Goal: Task Accomplishment & Management: Use online tool/utility

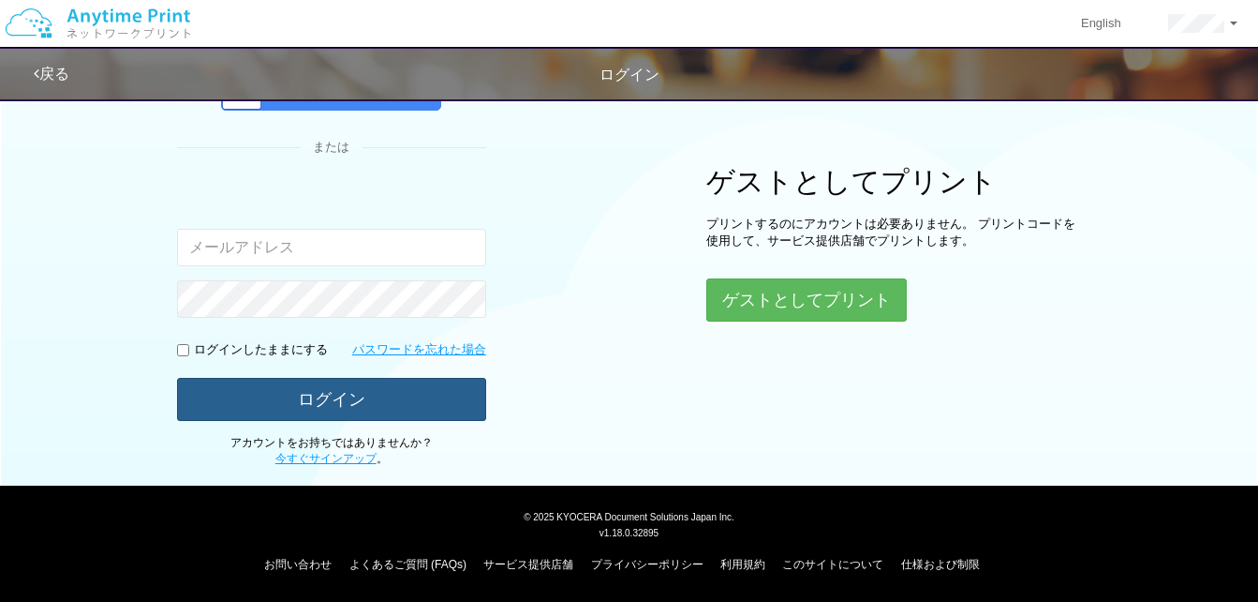
type input "[EMAIL_ADDRESS][DOMAIN_NAME]"
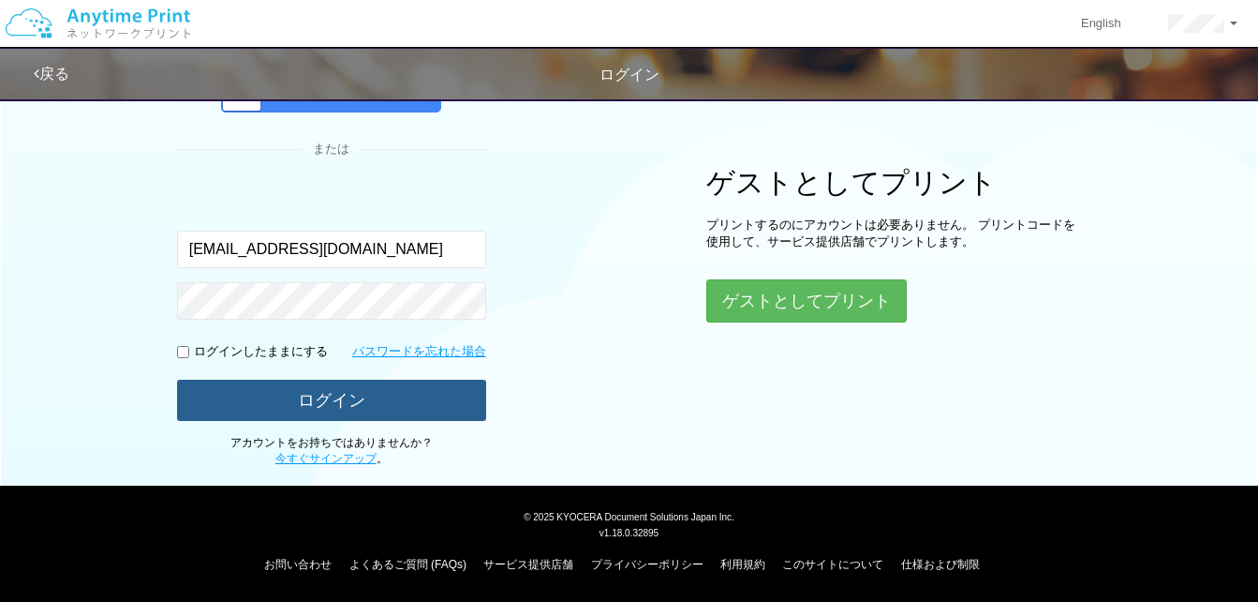
click at [376, 396] on button "ログイン" at bounding box center [331, 399] width 309 height 41
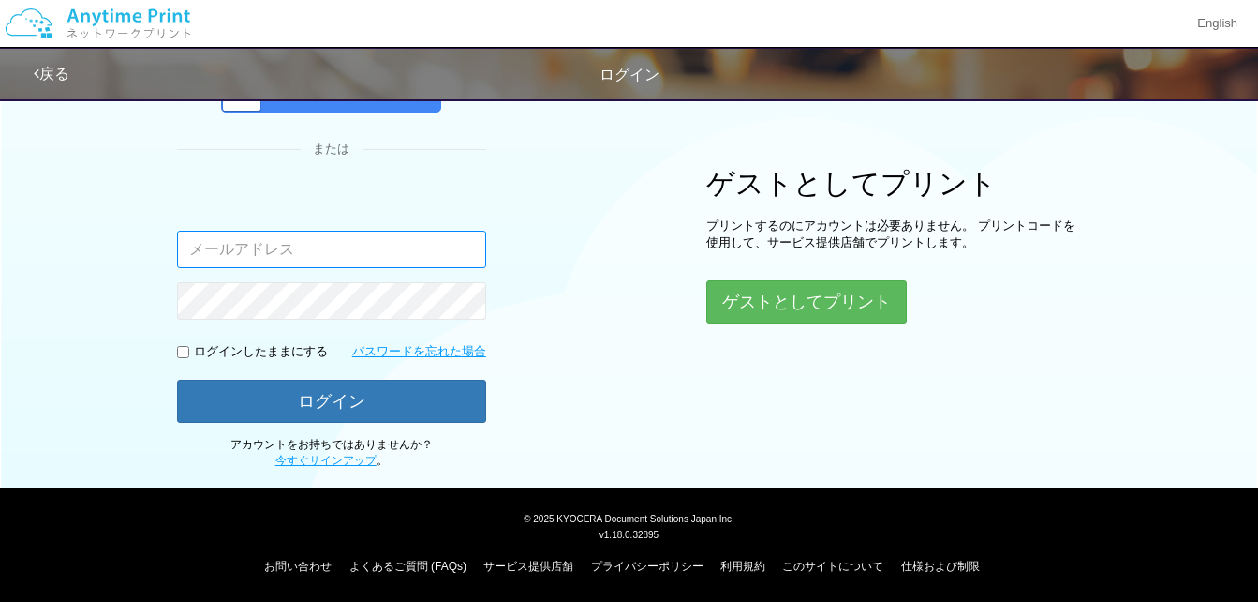
type input "[EMAIL_ADDRESS][DOMAIN_NAME]"
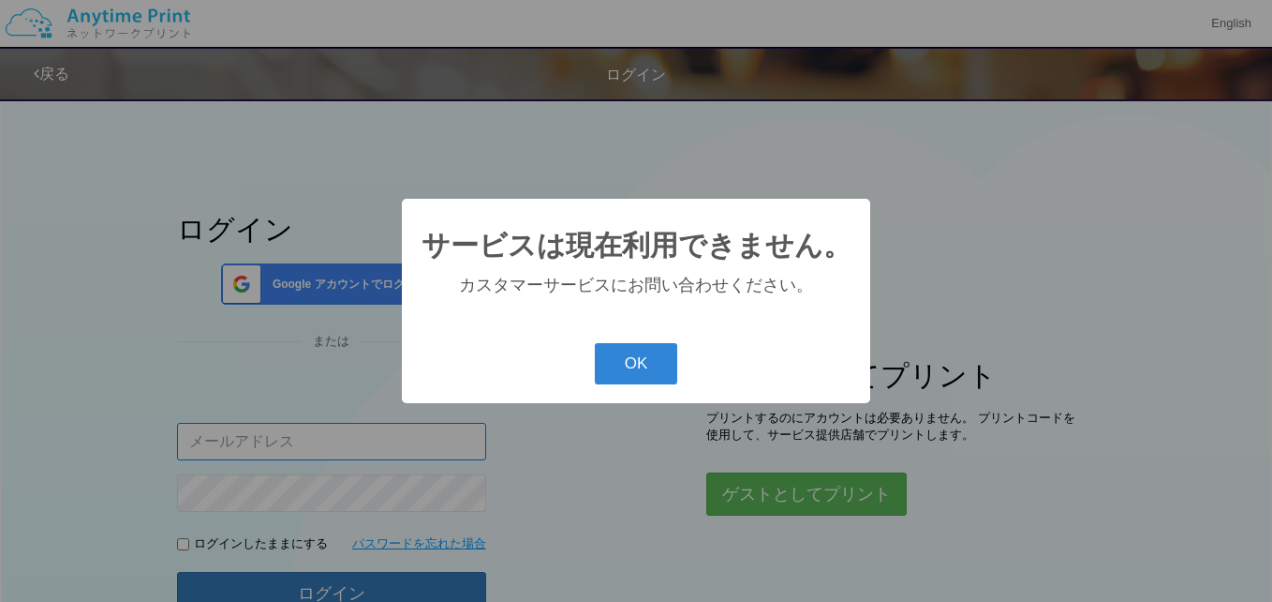
type input "[EMAIL_ADDRESS][DOMAIN_NAME]"
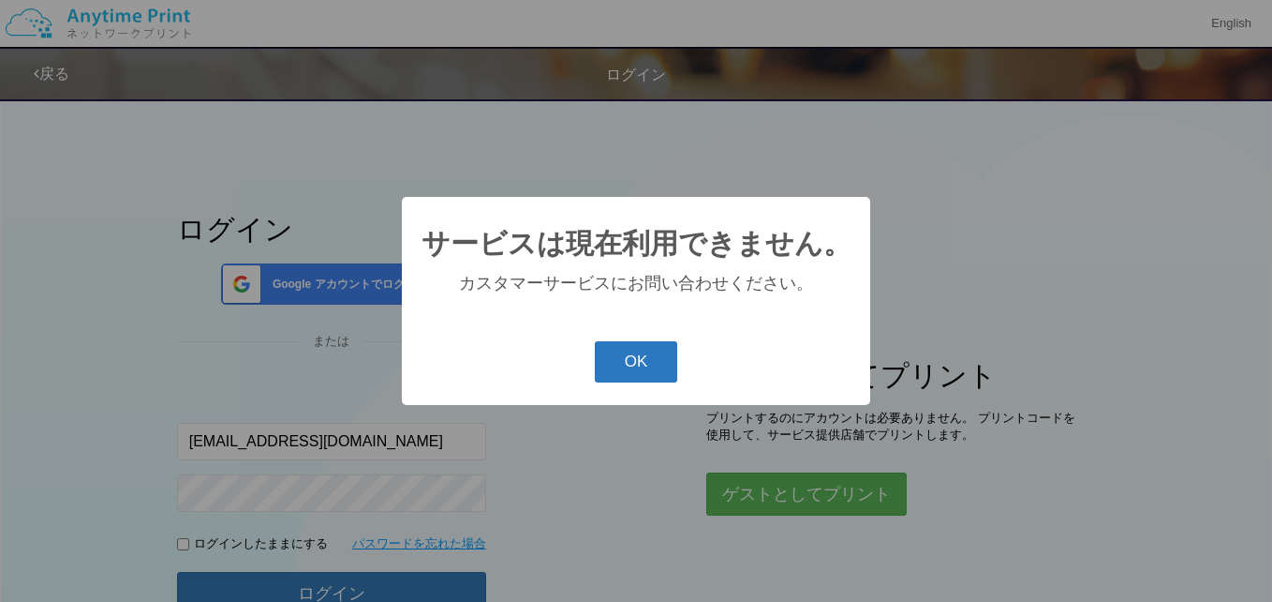
click at [621, 373] on button "OK" at bounding box center [636, 361] width 83 height 41
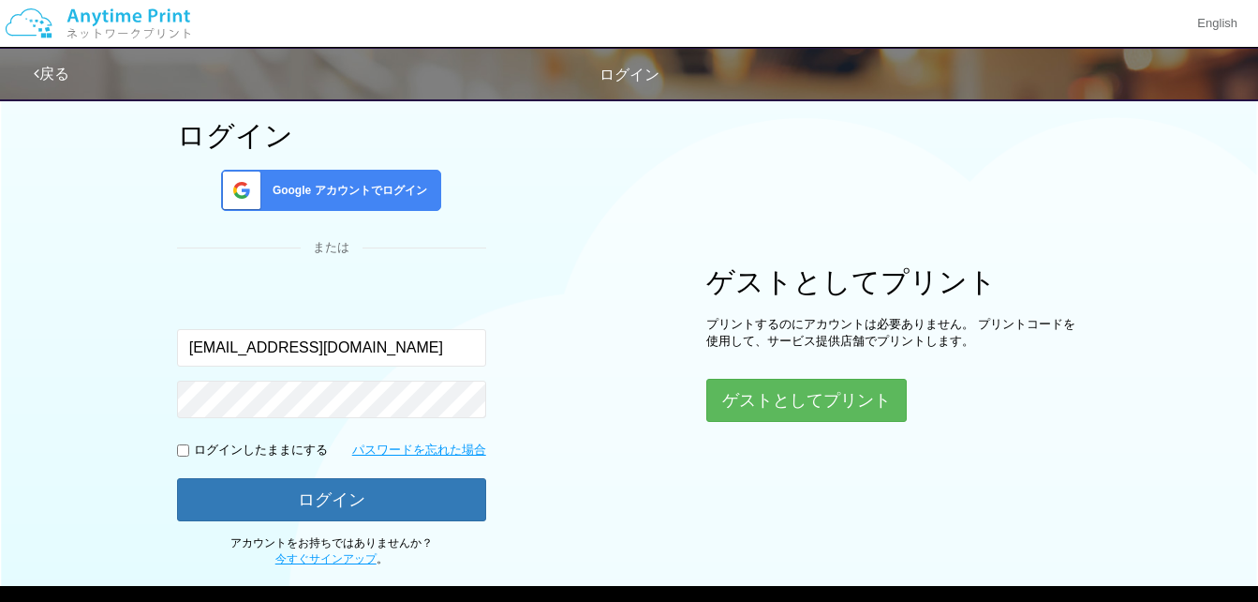
scroll to position [187, 0]
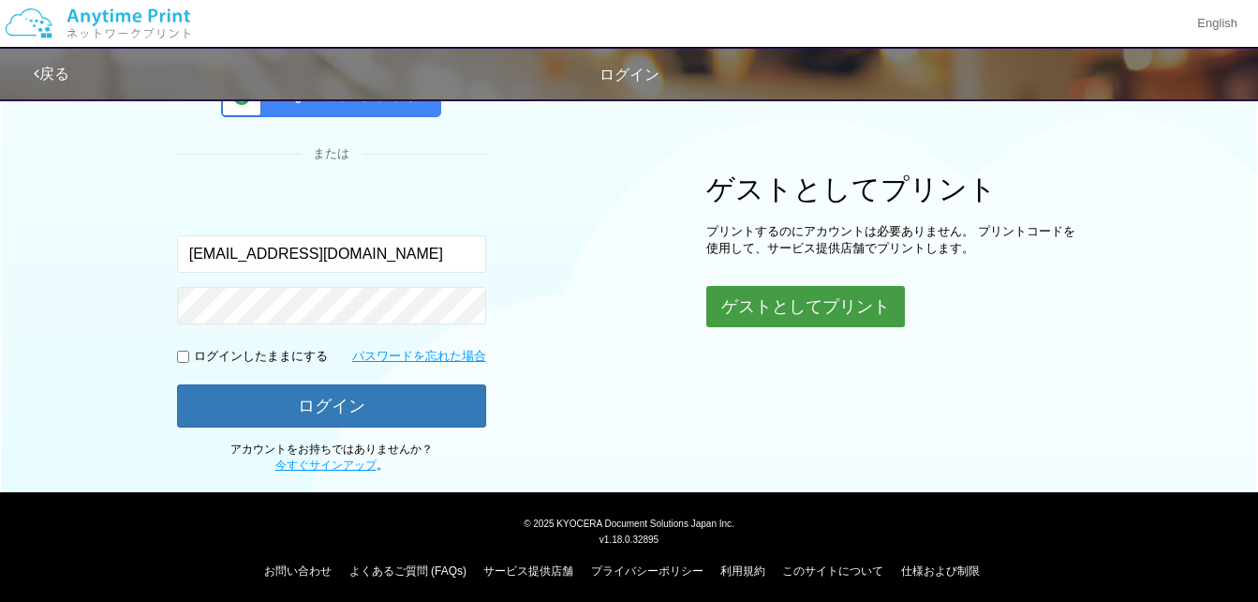
click at [769, 312] on button "ゲストとしてプリント" at bounding box center [805, 306] width 199 height 41
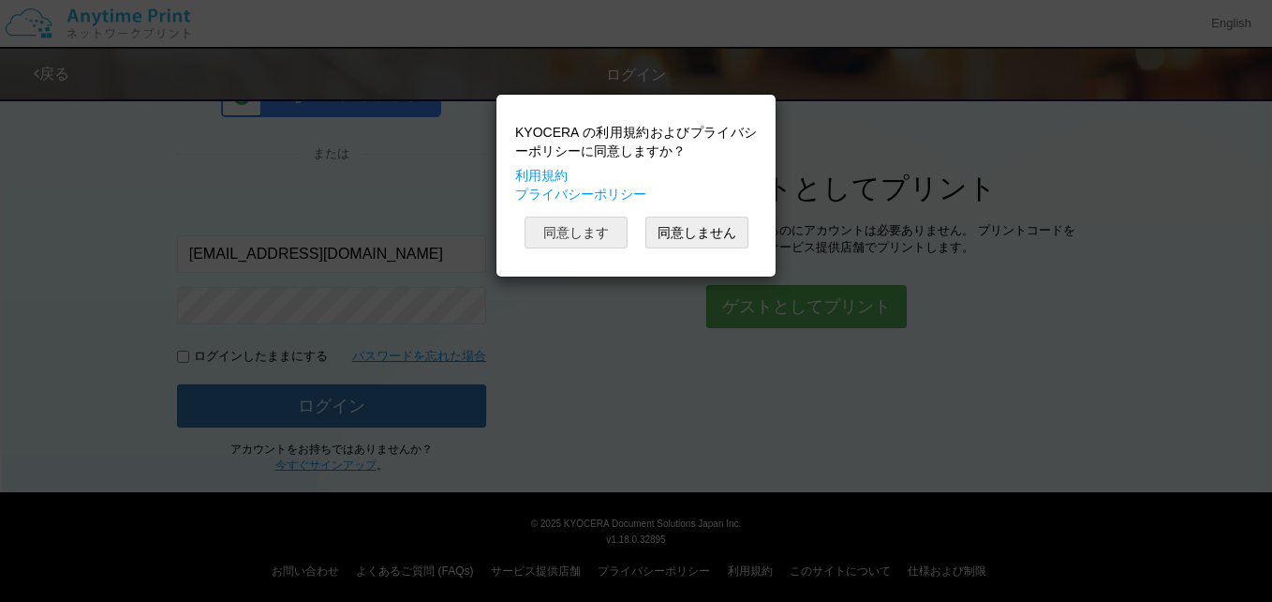
click at [576, 232] on button "同意します" at bounding box center [576, 232] width 103 height 32
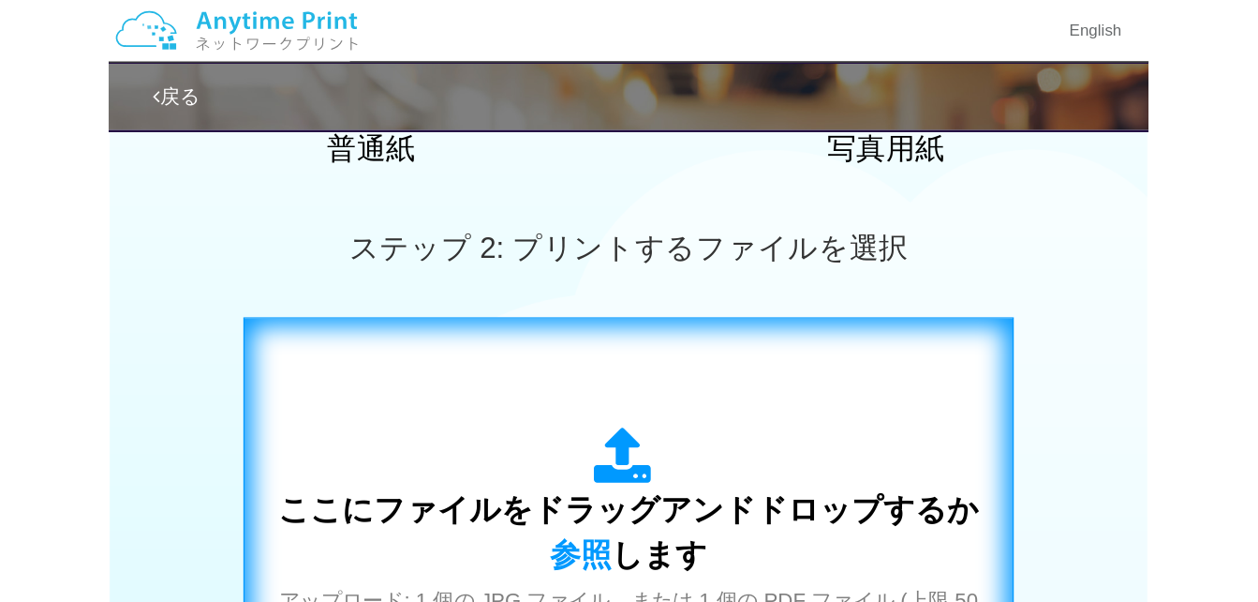
scroll to position [562, 0]
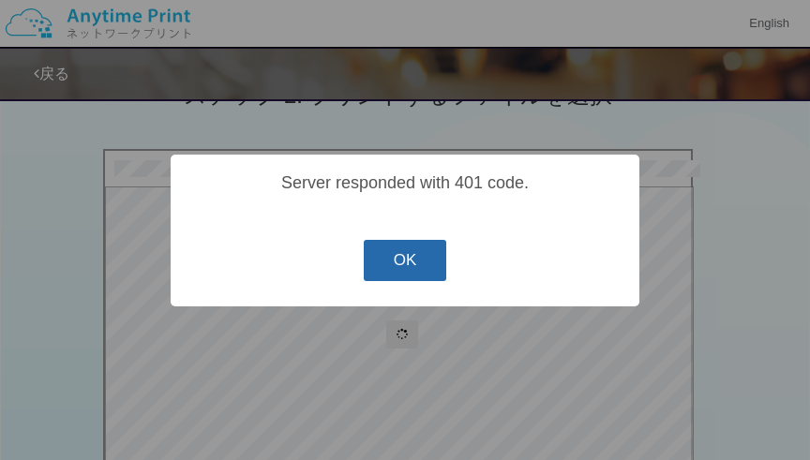
click at [393, 270] on button "OK" at bounding box center [405, 260] width 83 height 41
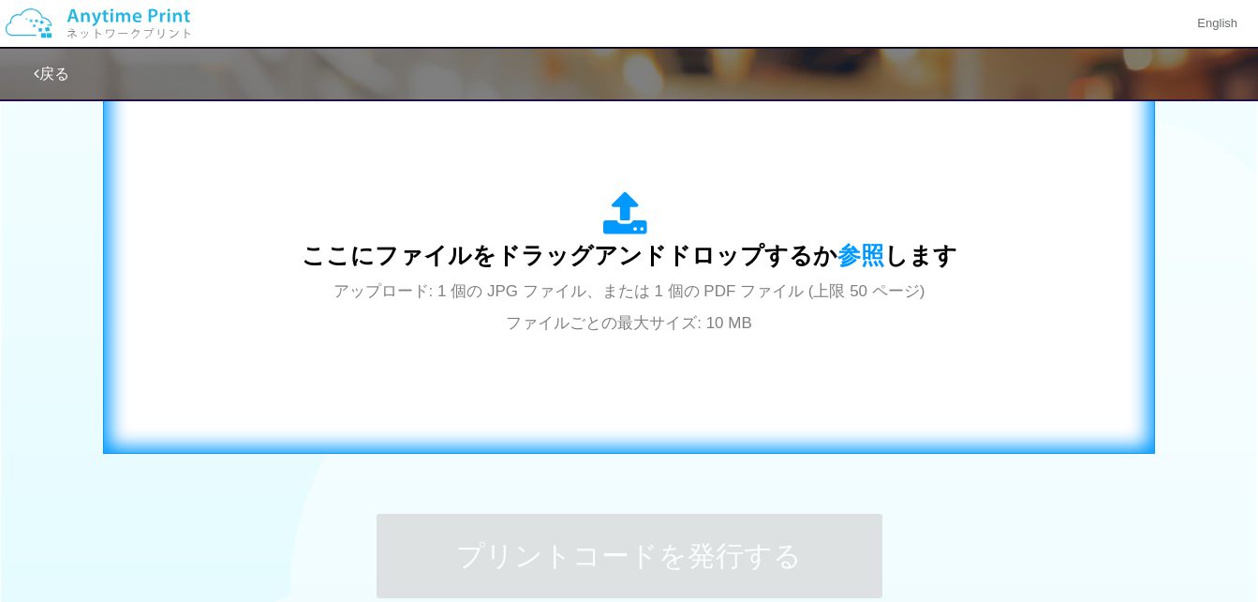
scroll to position [730, 0]
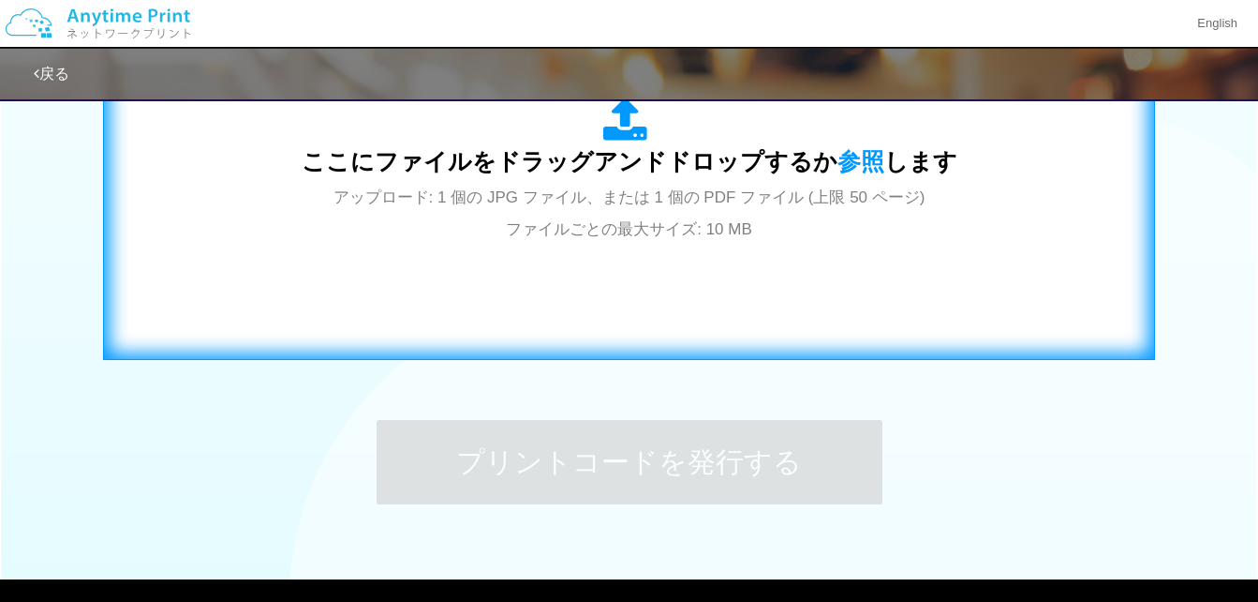
click at [973, 310] on div "ここにファイルをドラッグアンドドロップするか 参照 します アップロード: 1 個の JPG ファイル、または 1 個の PDF ファイル (上限 50 ペー…" at bounding box center [629, 170] width 1013 height 339
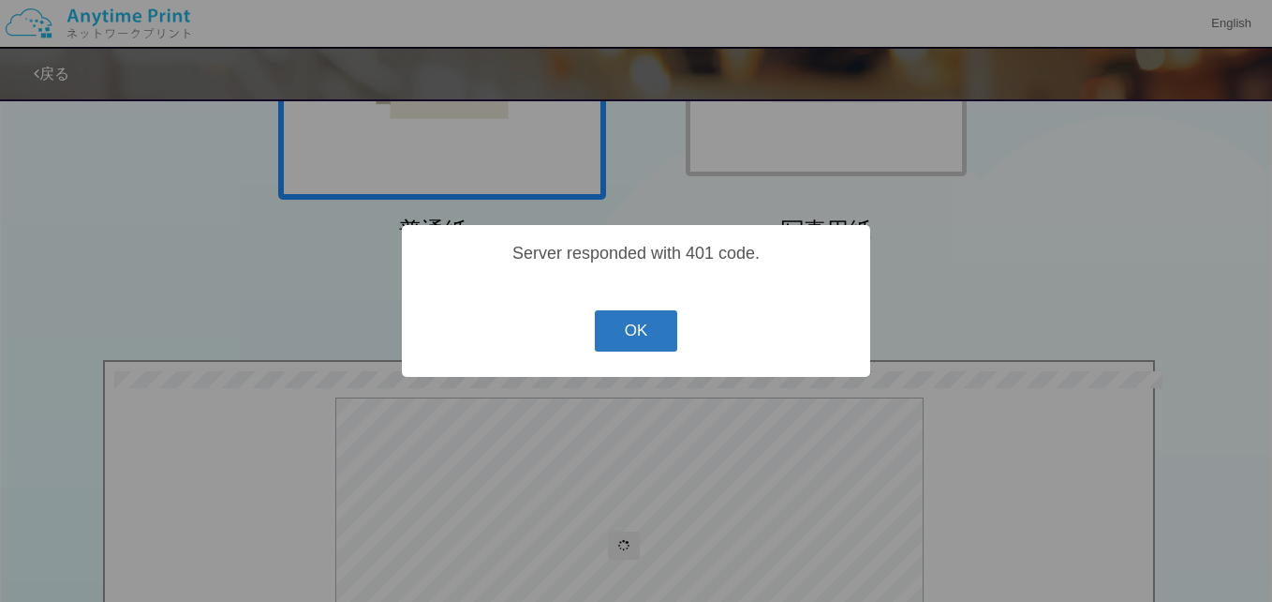
click at [637, 333] on button "OK" at bounding box center [636, 330] width 83 height 41
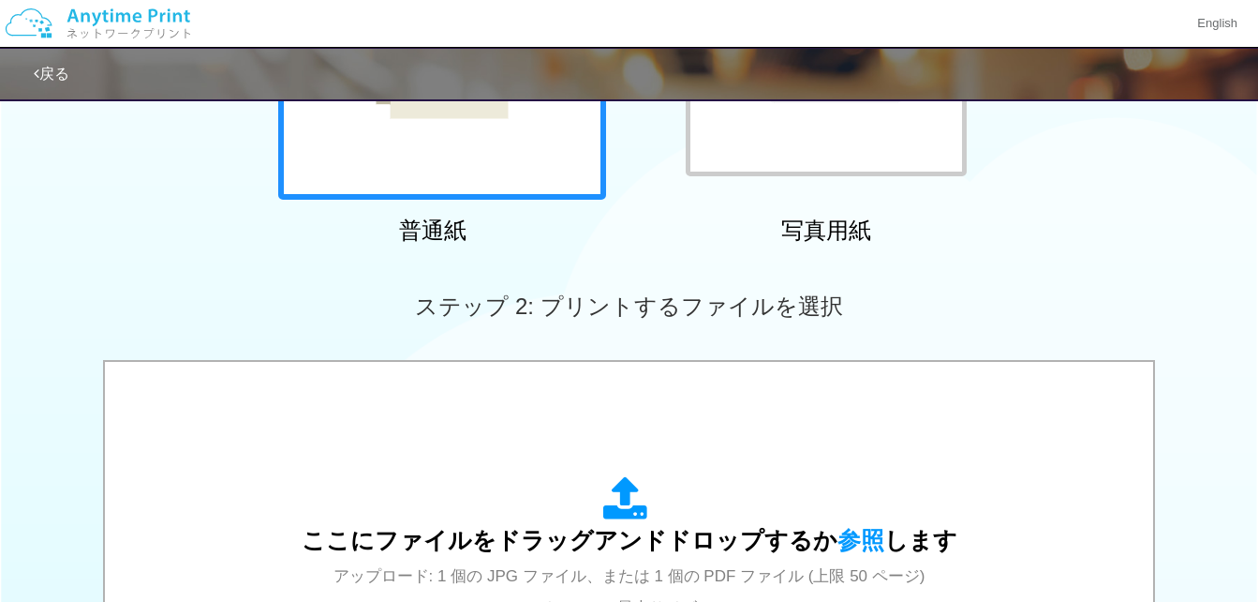
scroll to position [539, 0]
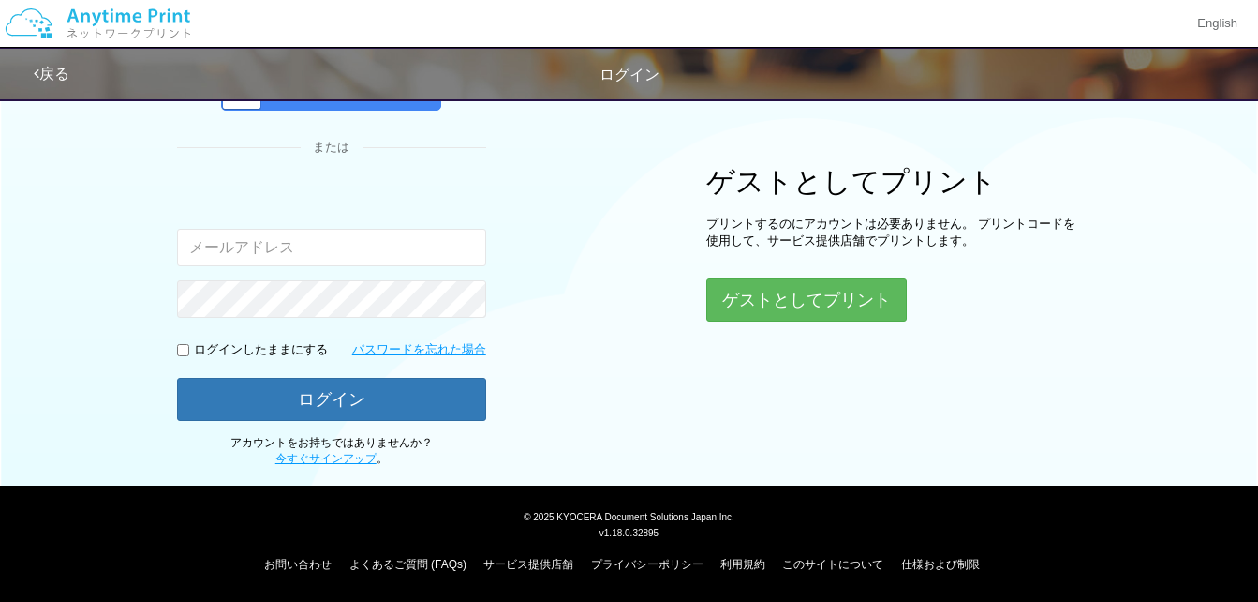
scroll to position [187, 0]
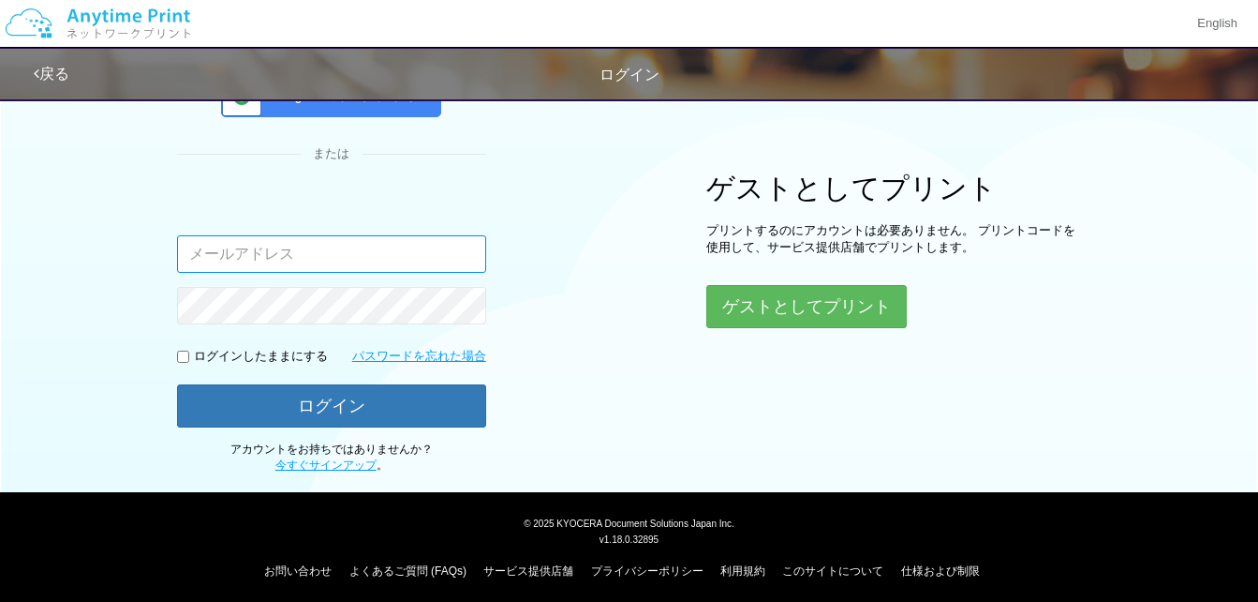
type input "[EMAIL_ADDRESS][DOMAIN_NAME]"
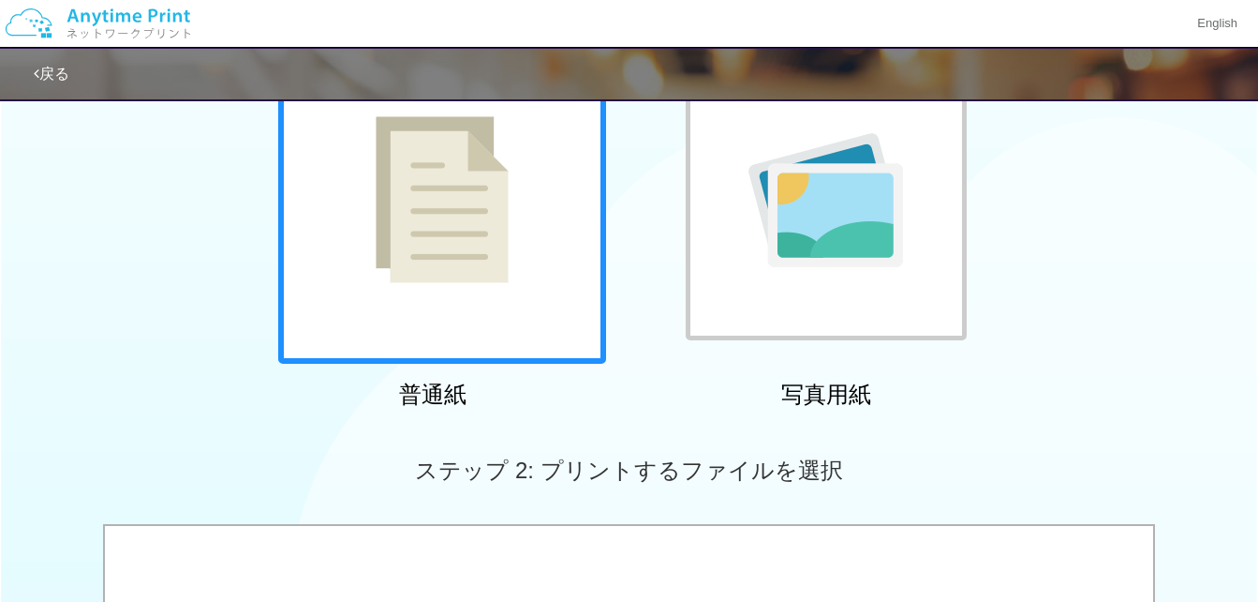
scroll to position [375, 0]
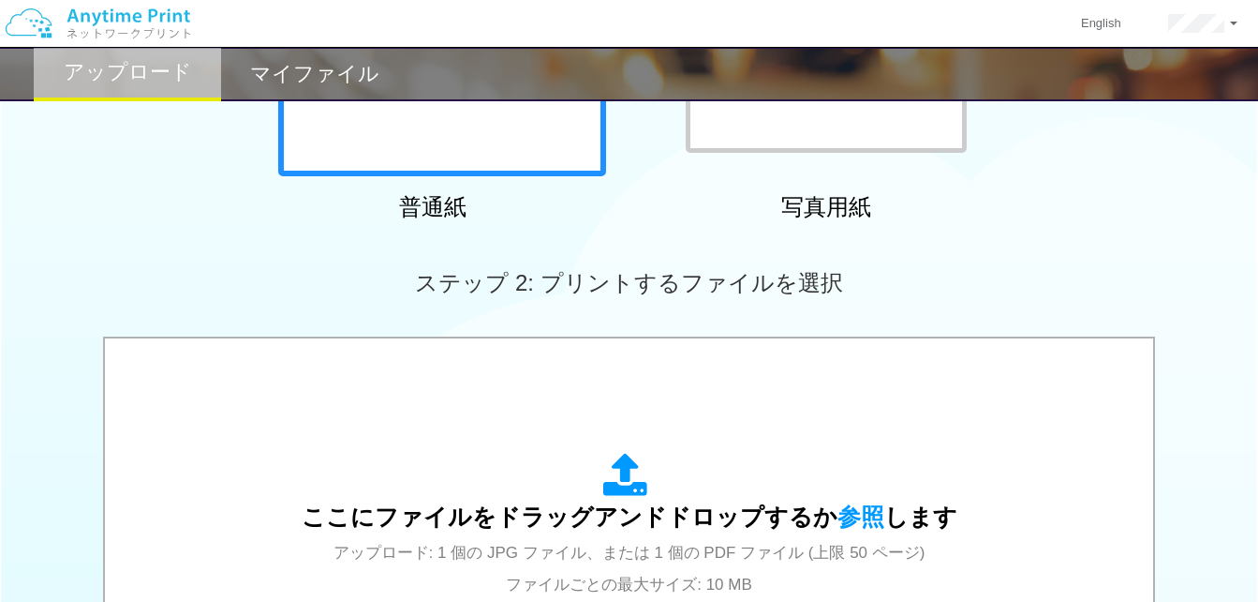
scroll to position [187, 0]
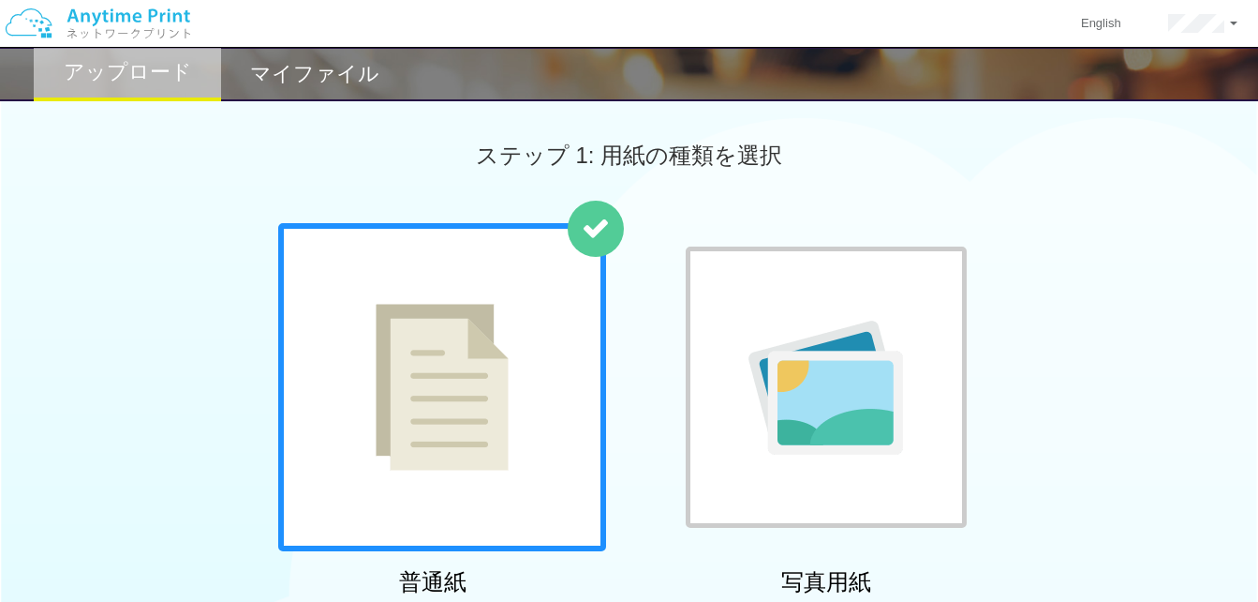
scroll to position [187, 0]
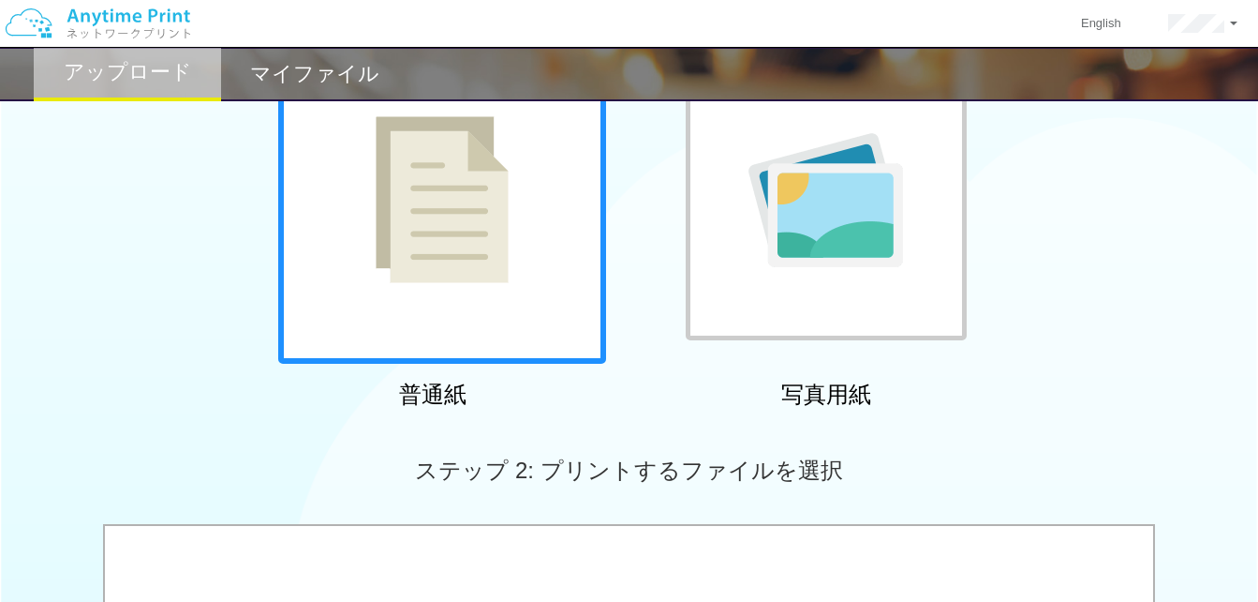
click at [472, 319] on div at bounding box center [442, 200] width 328 height 328
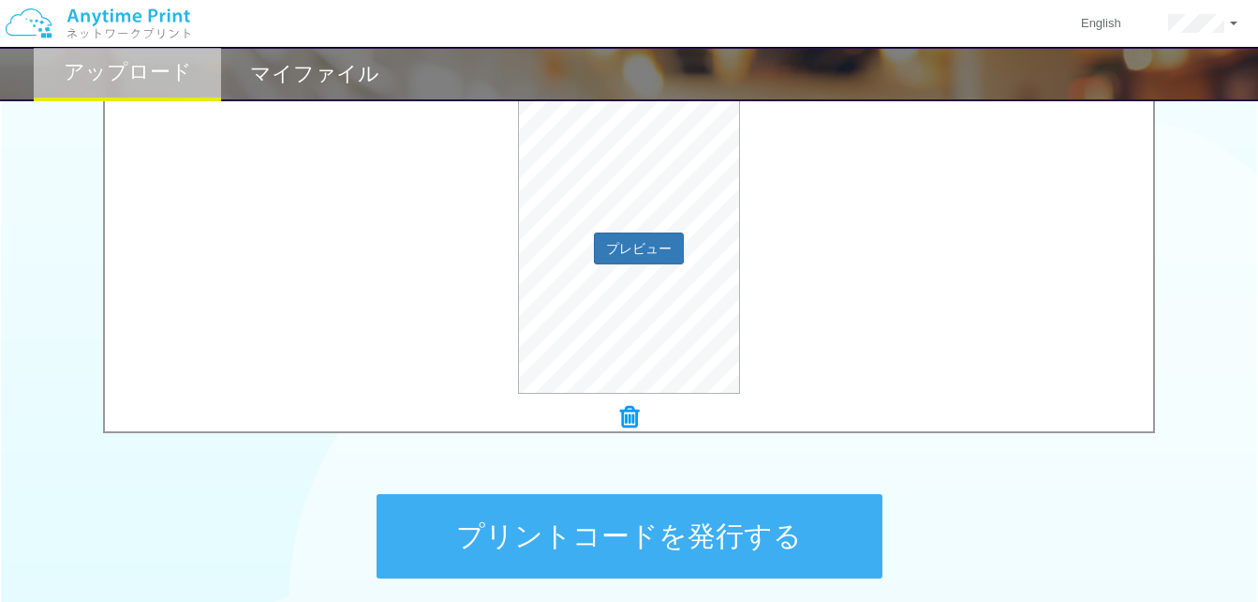
scroll to position [824, 0]
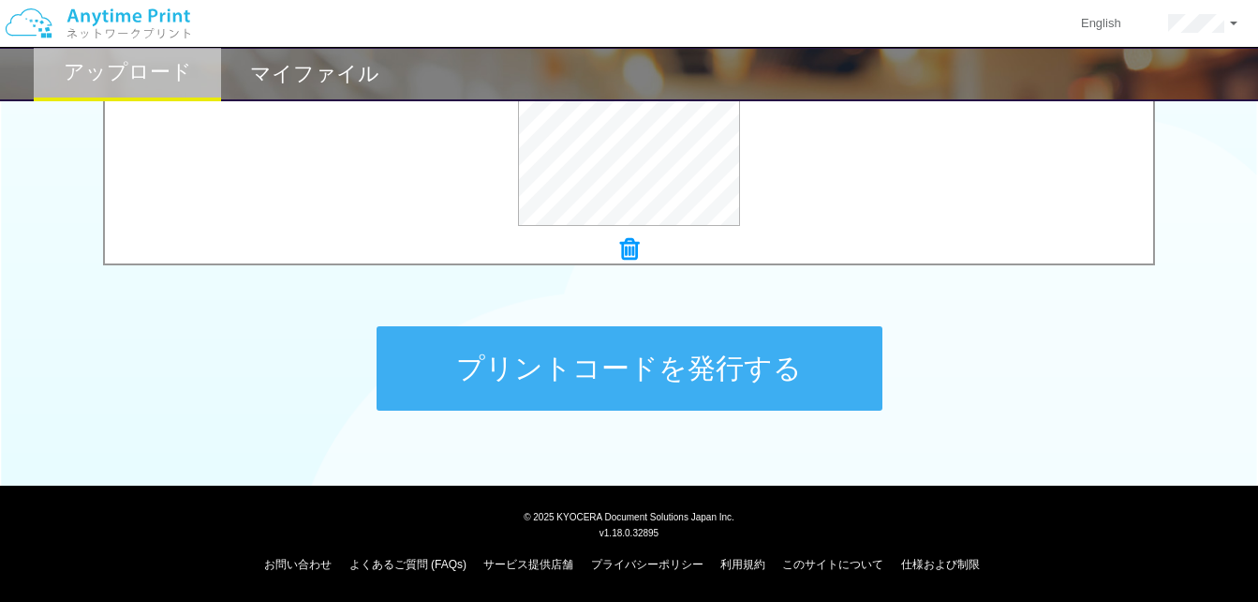
click at [774, 364] on button "プリントコードを発行する" at bounding box center [630, 368] width 506 height 84
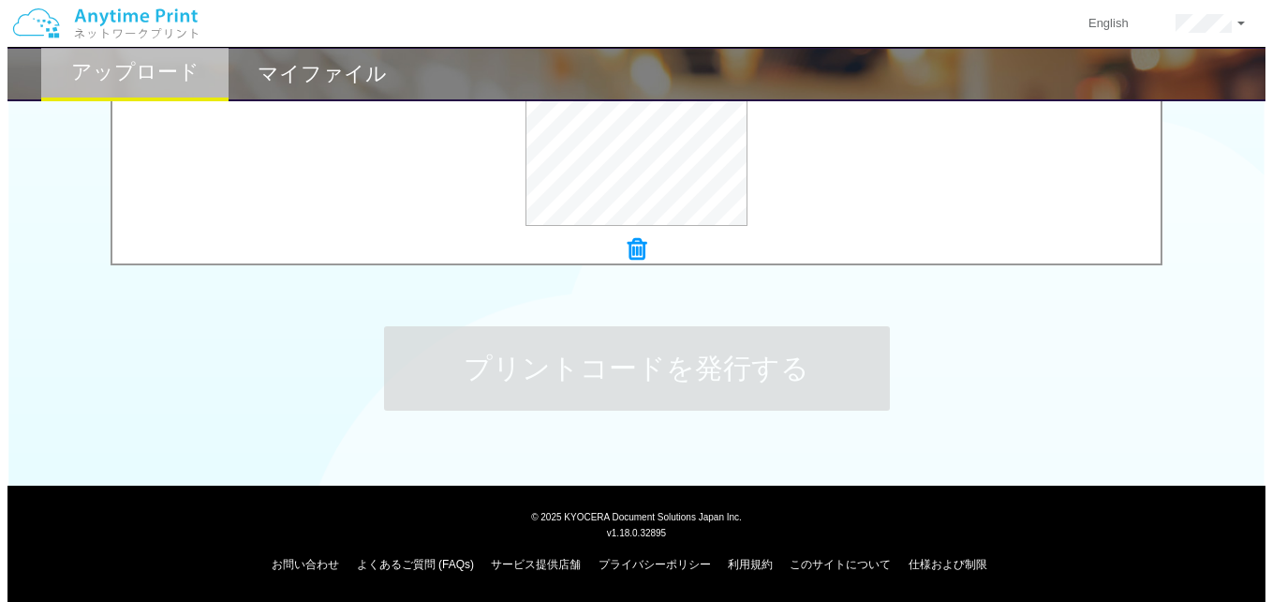
scroll to position [0, 0]
